Goal: Obtain resource: Download file/media

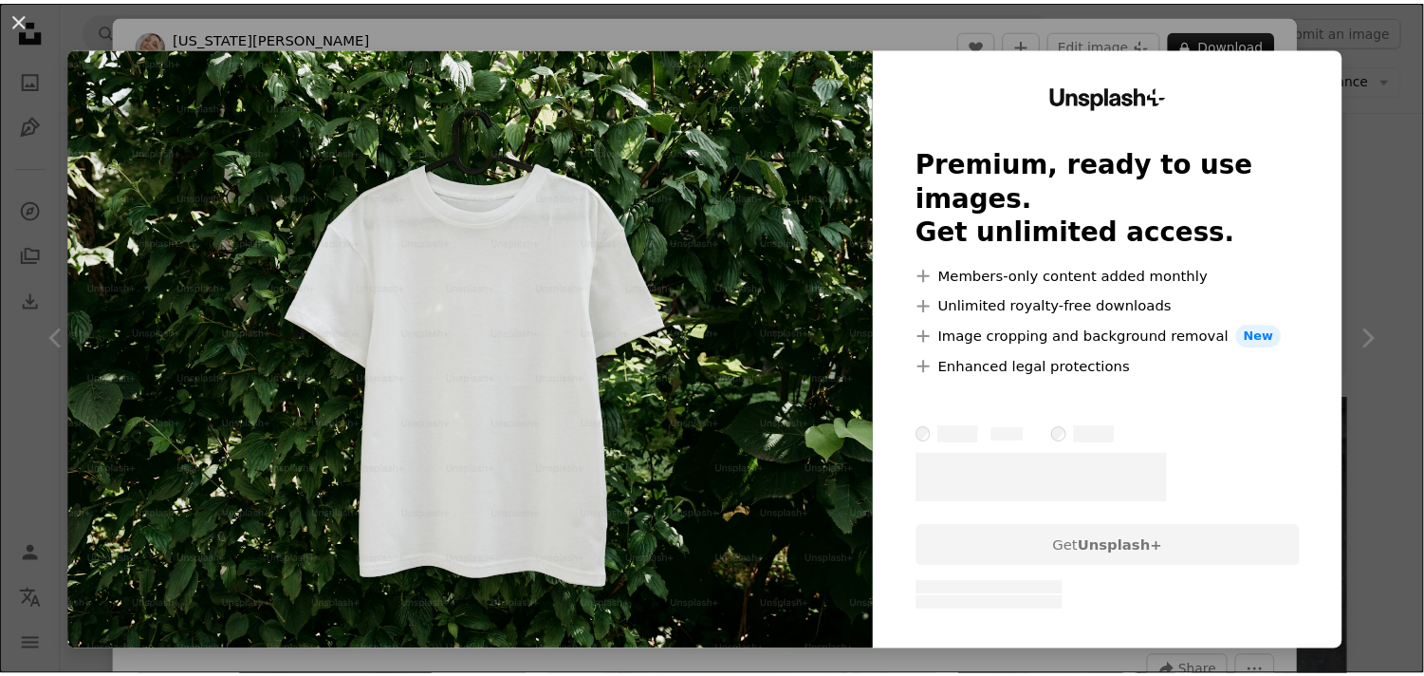
scroll to position [607, 0]
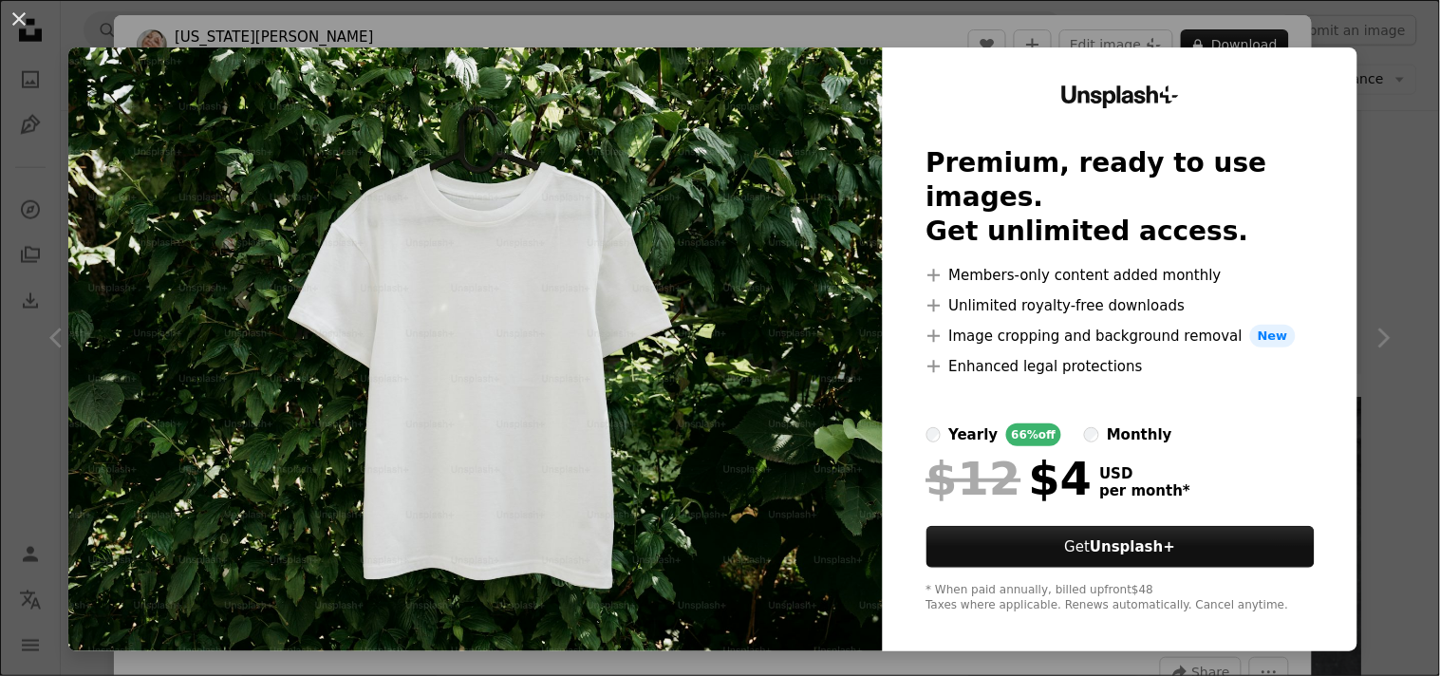
click at [1374, 54] on div "An X shape Unsplash+ Premium, ready to use images. Get unlimited access. A plus…" at bounding box center [720, 338] width 1440 height 676
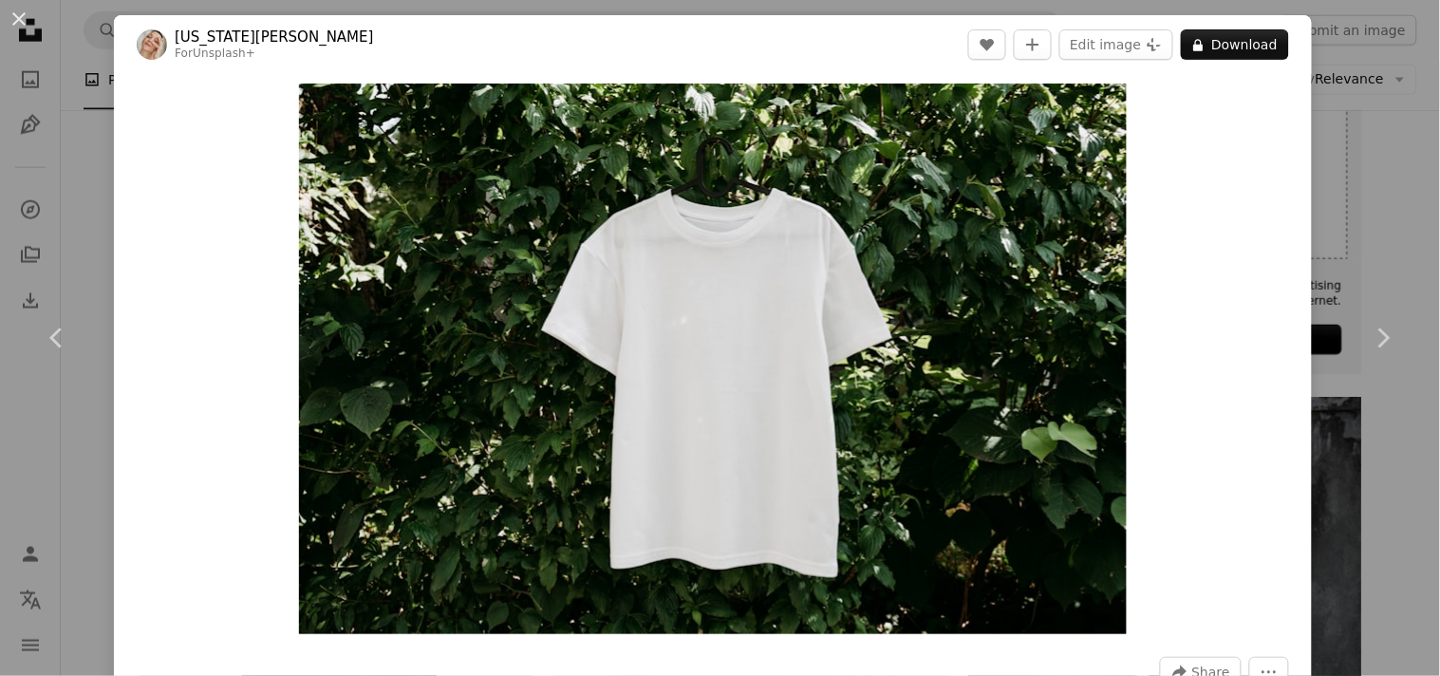
click at [3, 139] on div "An X shape Chevron left Chevron right [US_STATE][PERSON_NAME] For Unsplash+ A h…" at bounding box center [720, 338] width 1440 height 676
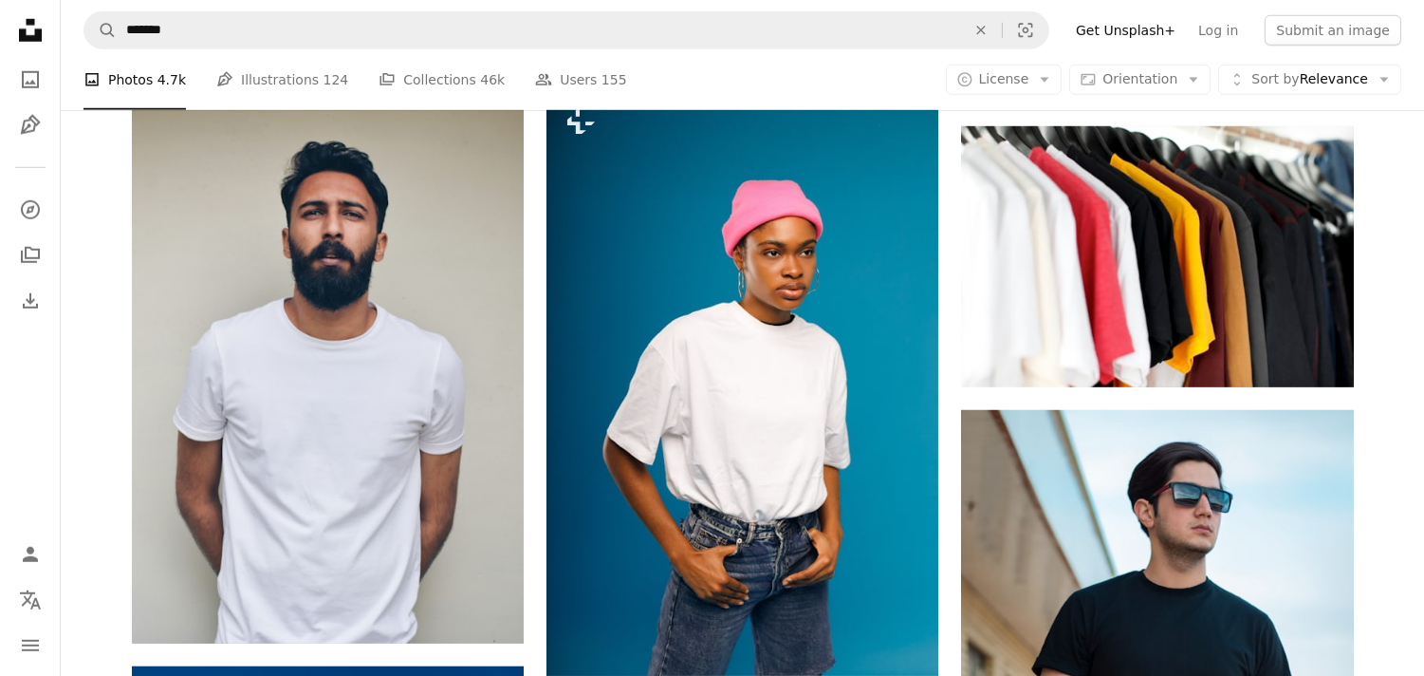
scroll to position [2790, 0]
